Goal: Register for event/course

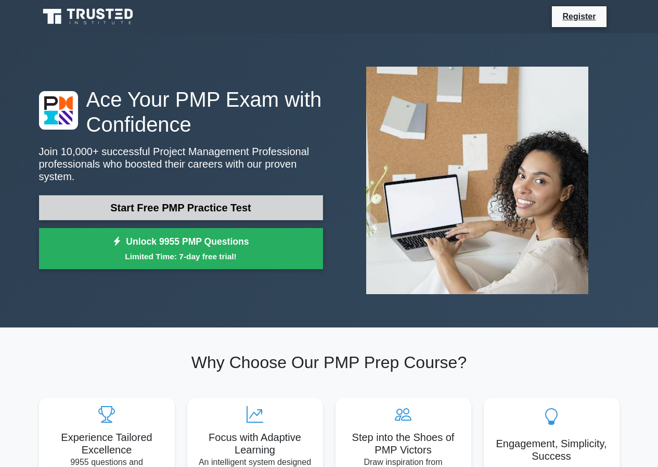
click at [175, 204] on link "Start Free PMP Practice Test" at bounding box center [181, 207] width 284 height 25
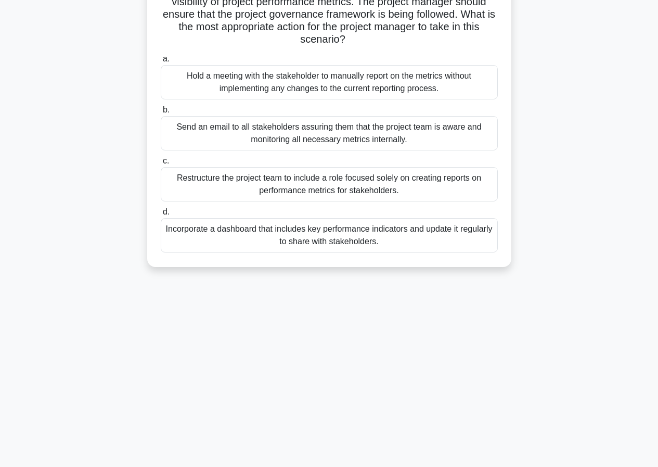
scroll to position [95, 0]
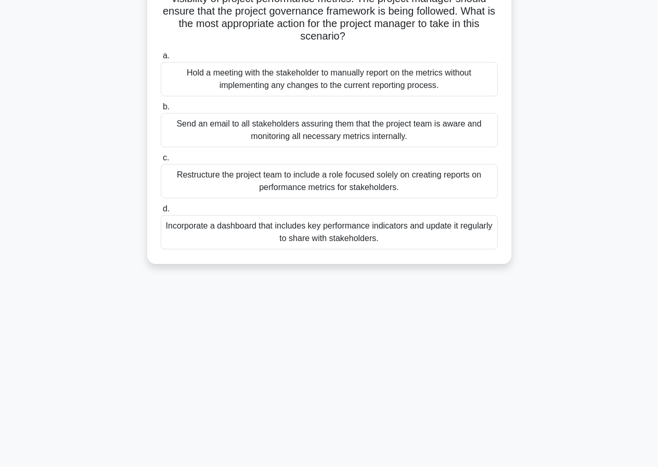
click at [275, 133] on div "Send an email to all stakeholders assuring them that the project team is aware …" at bounding box center [329, 130] width 337 height 34
click at [161, 110] on input "b. Send an email to all stakeholders assuring them that the project team is awa…" at bounding box center [161, 107] width 0 height 7
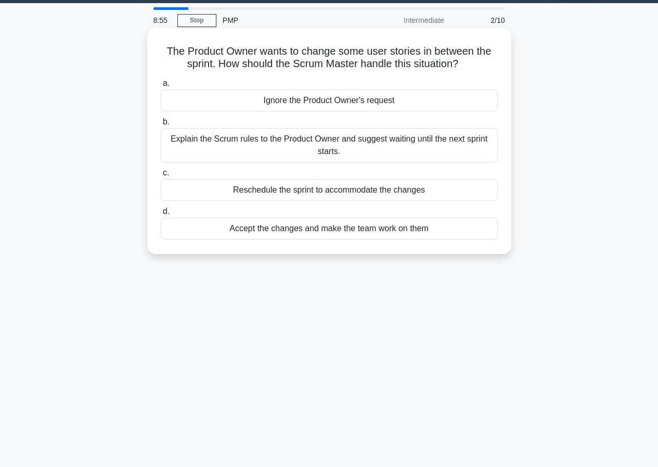
scroll to position [52, 0]
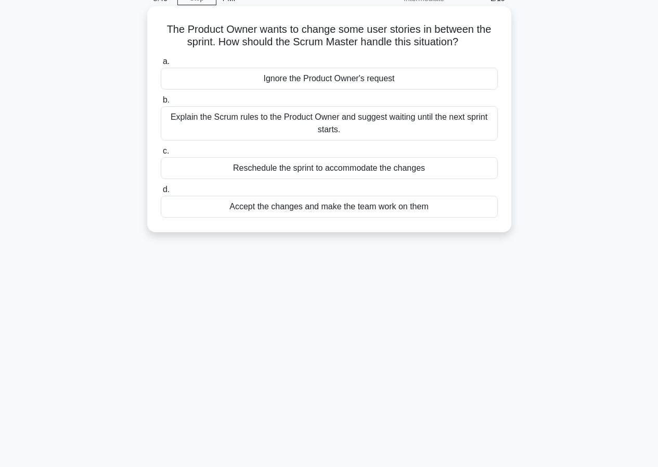
click at [364, 133] on div "Explain the Scrum rules to the Product Owner and suggest waiting until the next…" at bounding box center [329, 123] width 337 height 34
click at [161, 104] on input "b. Explain the Scrum rules to the Product Owner and suggest waiting until the n…" at bounding box center [161, 100] width 0 height 7
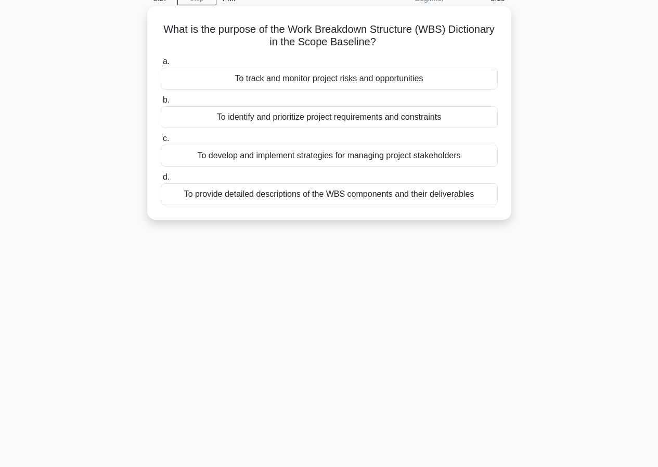
click at [302, 152] on div "To develop and implement strategies for managing project stakeholders" at bounding box center [329, 156] width 337 height 22
click at [161, 142] on input "c. To develop and implement strategies for managing project stakeholders" at bounding box center [161, 138] width 0 height 7
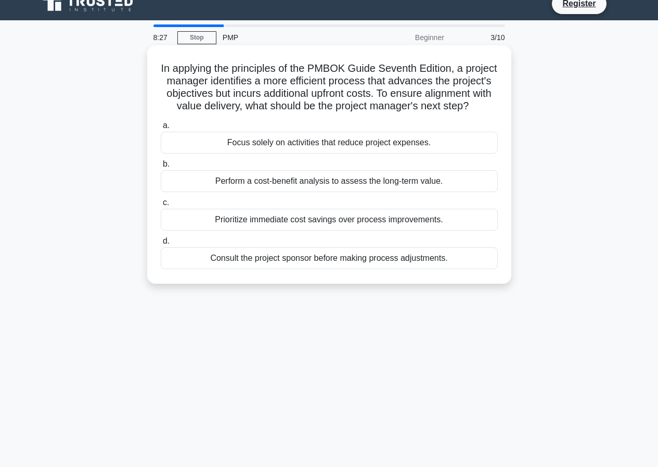
scroll to position [0, 0]
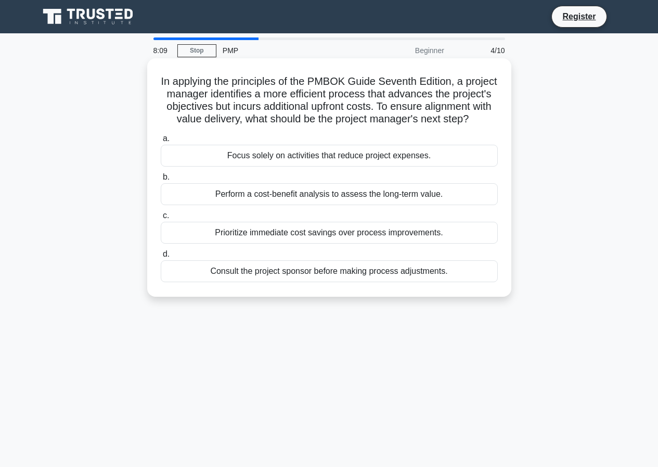
click at [272, 205] on div "Perform a cost-benefit analysis to assess the long-term value." at bounding box center [329, 194] width 337 height 22
click at [161, 181] on input "b. Perform a cost-benefit analysis to assess the long-term value." at bounding box center [161, 177] width 0 height 7
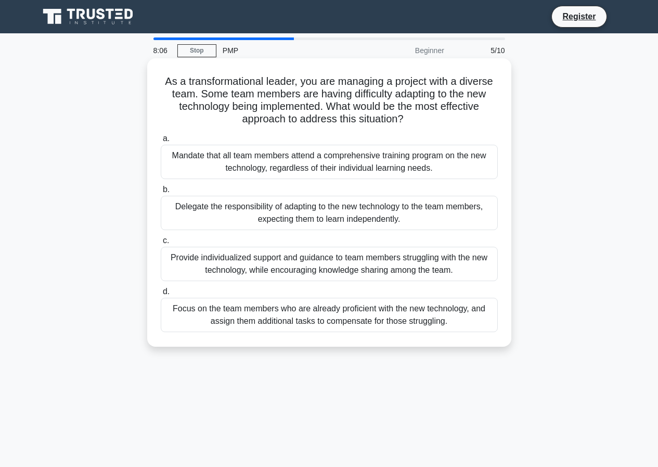
click at [265, 202] on div "Delegate the responsibility of adapting to the new technology to the team membe…" at bounding box center [329, 213] width 337 height 34
click at [161, 193] on input "b. Delegate the responsibility of adapting to the new technology to the team me…" at bounding box center [161, 189] width 0 height 7
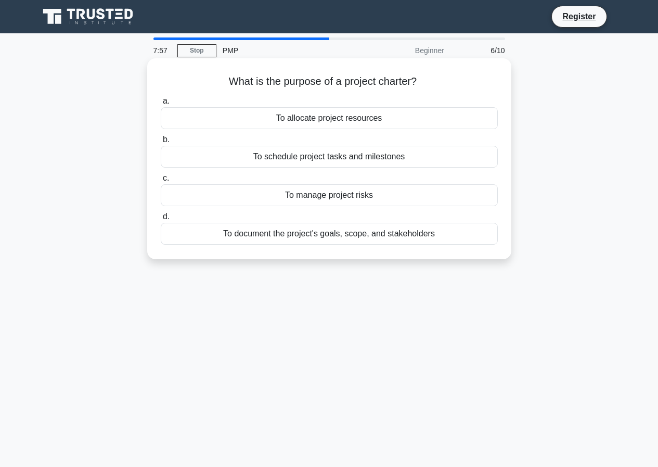
click at [342, 194] on div "To manage project risks" at bounding box center [329, 195] width 337 height 22
click at [161, 182] on input "c. To manage project risks" at bounding box center [161, 178] width 0 height 7
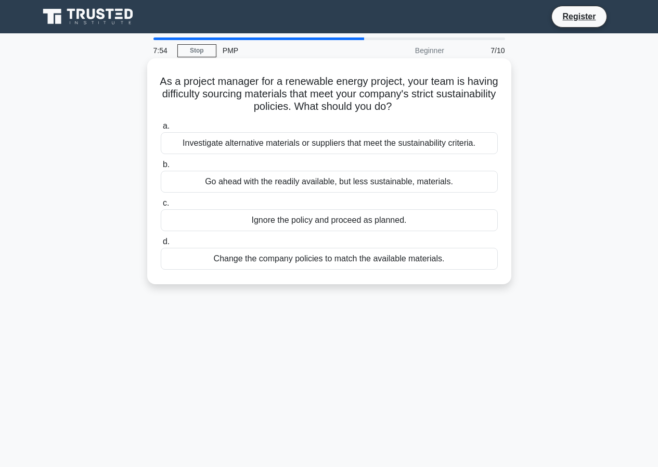
click at [331, 226] on div "Ignore the policy and proceed as planned." at bounding box center [329, 220] width 337 height 22
click at [161, 207] on input "c. Ignore the policy and proceed as planned." at bounding box center [161, 203] width 0 height 7
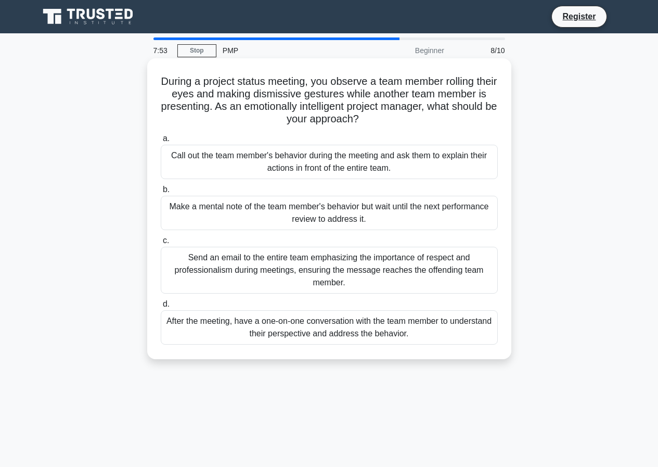
click at [347, 190] on label "b. Make a mental note of the team member's behavior but wait until the next per…" at bounding box center [329, 206] width 337 height 47
click at [161, 190] on input "b. Make a mental note of the team member's behavior but wait until the next per…" at bounding box center [161, 189] width 0 height 7
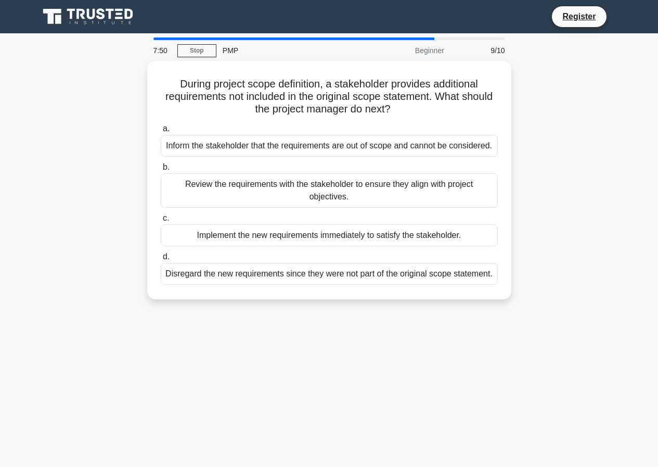
drag, startPoint x: 317, startPoint y: 265, endPoint x: 261, endPoint y: 435, distance: 178.7
click at [290, 331] on div "7:50 Stop PMP Beginner 9/10 During project scope definition, a stakeholder prov…" at bounding box center [329, 297] width 593 height 520
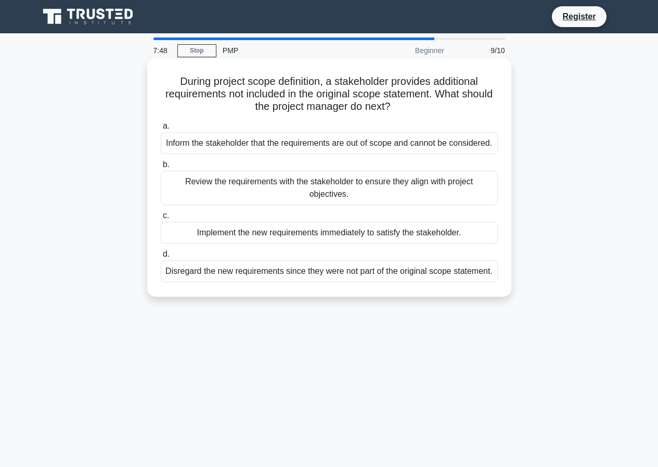
click at [350, 290] on div "During project scope definition, a stakeholder provides additional requirements…" at bounding box center [329, 177] width 356 height 230
click at [351, 280] on div "Disregard the new requirements since they were not part of the original scope s…" at bounding box center [329, 271] width 337 height 22
click at [161, 258] on input "d. Disregard the new requirements since they were not part of the original scop…" at bounding box center [161, 254] width 0 height 7
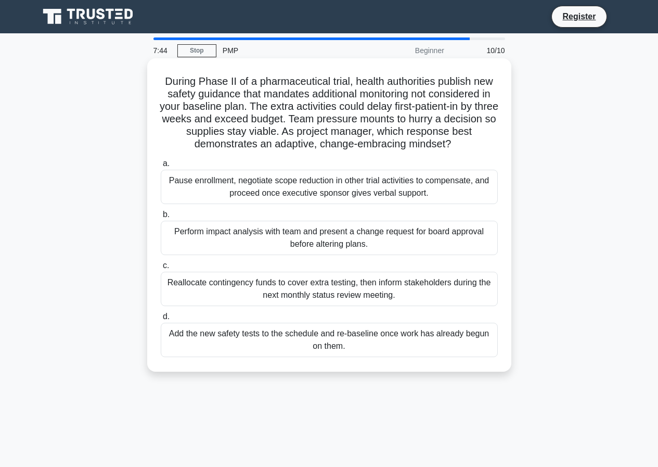
click at [388, 333] on div "Add the new safety tests to the schedule and re-baseline once work has already …" at bounding box center [329, 340] width 337 height 34
click at [161, 320] on input "d. Add the new safety tests to the schedule and re-baseline once work has alrea…" at bounding box center [161, 316] width 0 height 7
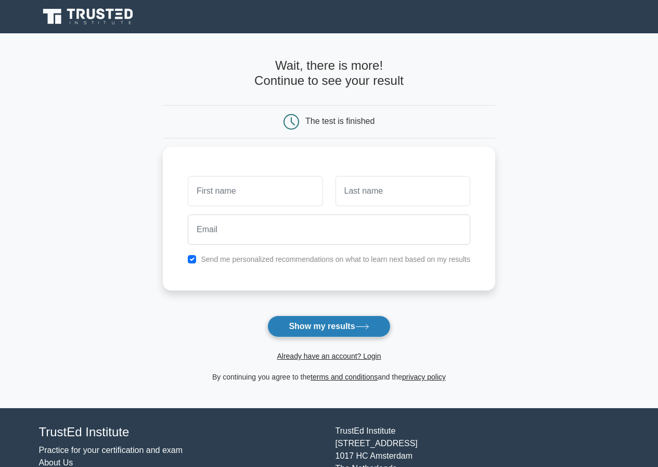
click at [307, 333] on button "Show my results" at bounding box center [328, 326] width 123 height 22
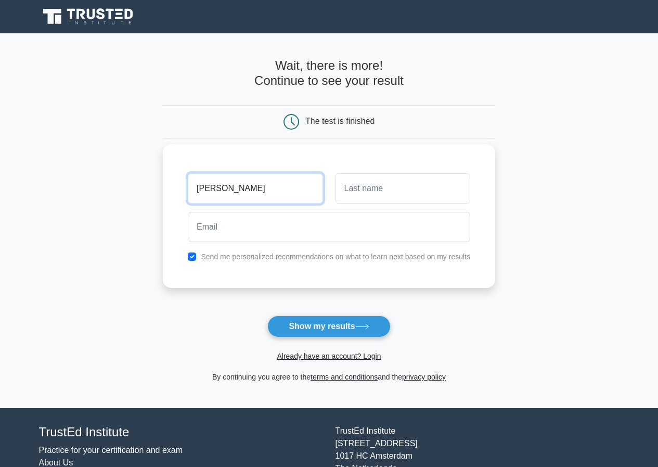
type input "marvin"
click at [370, 197] on input "text" at bounding box center [403, 188] width 135 height 30
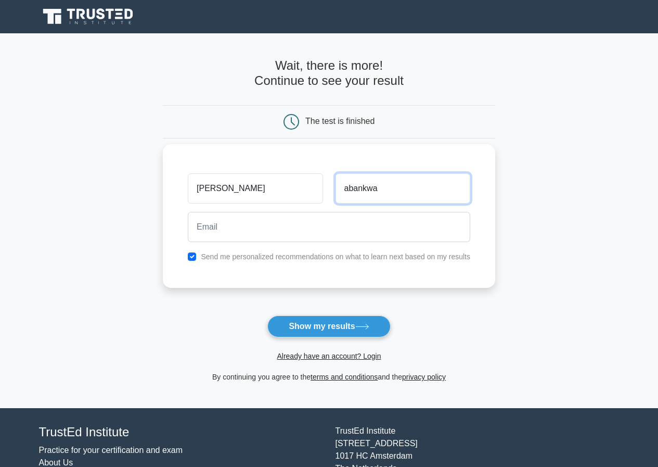
type input "abankwa"
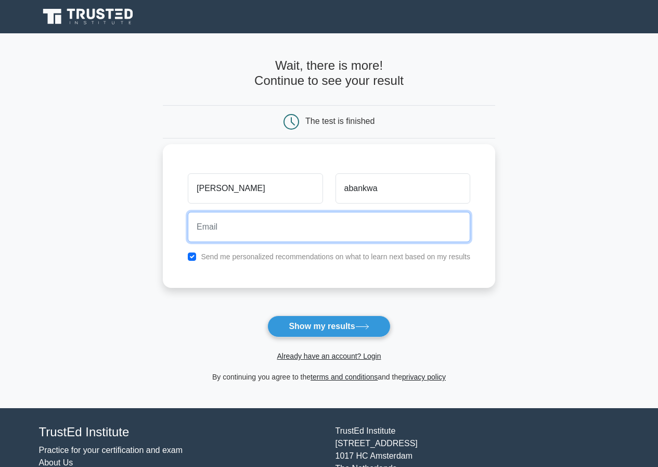
click at [348, 225] on input "email" at bounding box center [329, 227] width 283 height 30
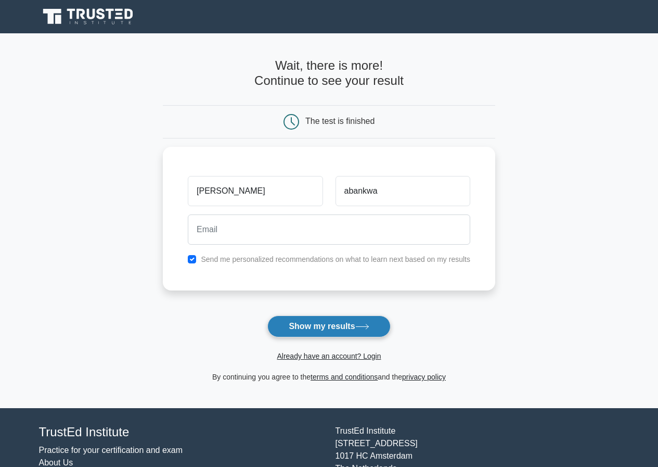
click at [324, 320] on button "Show my results" at bounding box center [328, 326] width 123 height 22
